Goal: Find specific page/section: Find specific page/section

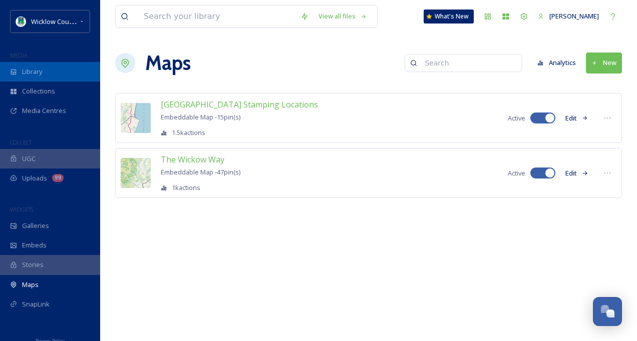
click at [35, 71] on span "Library" at bounding box center [32, 72] width 20 height 10
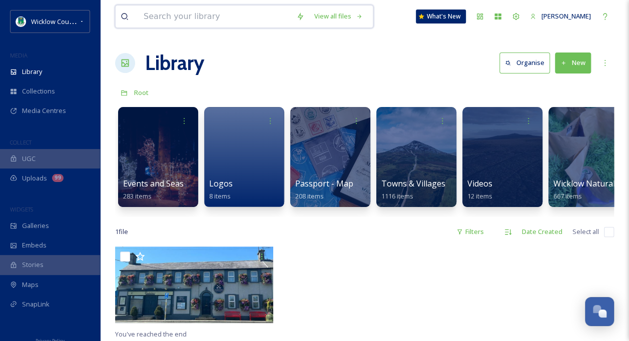
click at [170, 16] on input at bounding box center [215, 17] width 153 height 22
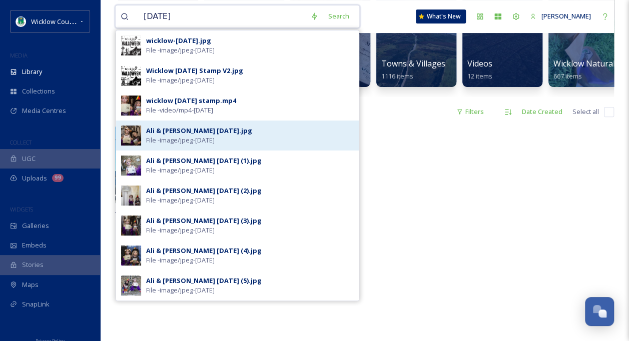
scroll to position [150, 0]
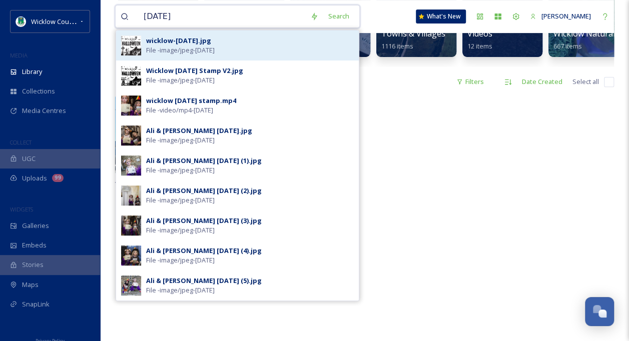
type input "[DATE]"
click at [211, 42] on div "wicklow-[DATE].jpg" at bounding box center [178, 41] width 65 height 10
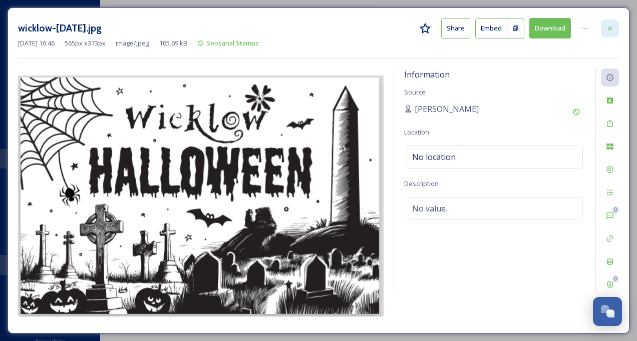
click at [614, 27] on div at bounding box center [610, 29] width 18 height 18
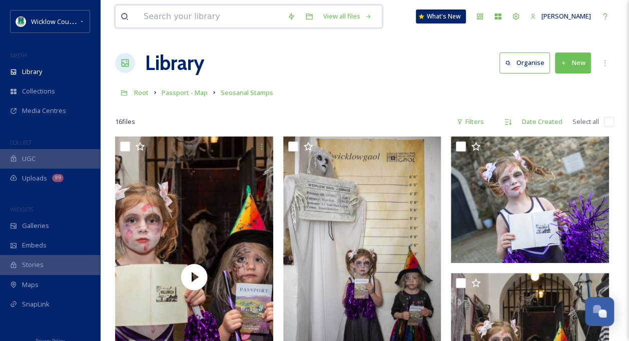
click at [160, 19] on input at bounding box center [211, 17] width 144 height 22
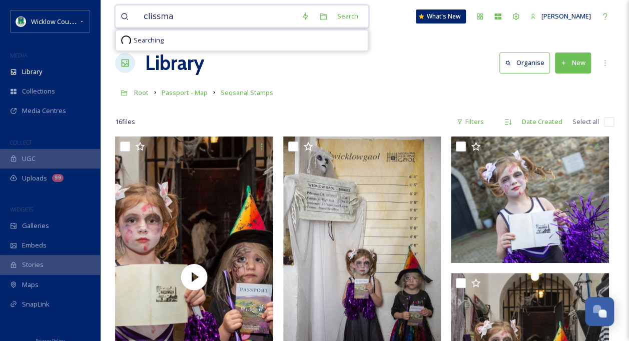
type input "clissman"
